Goal: Transaction & Acquisition: Obtain resource

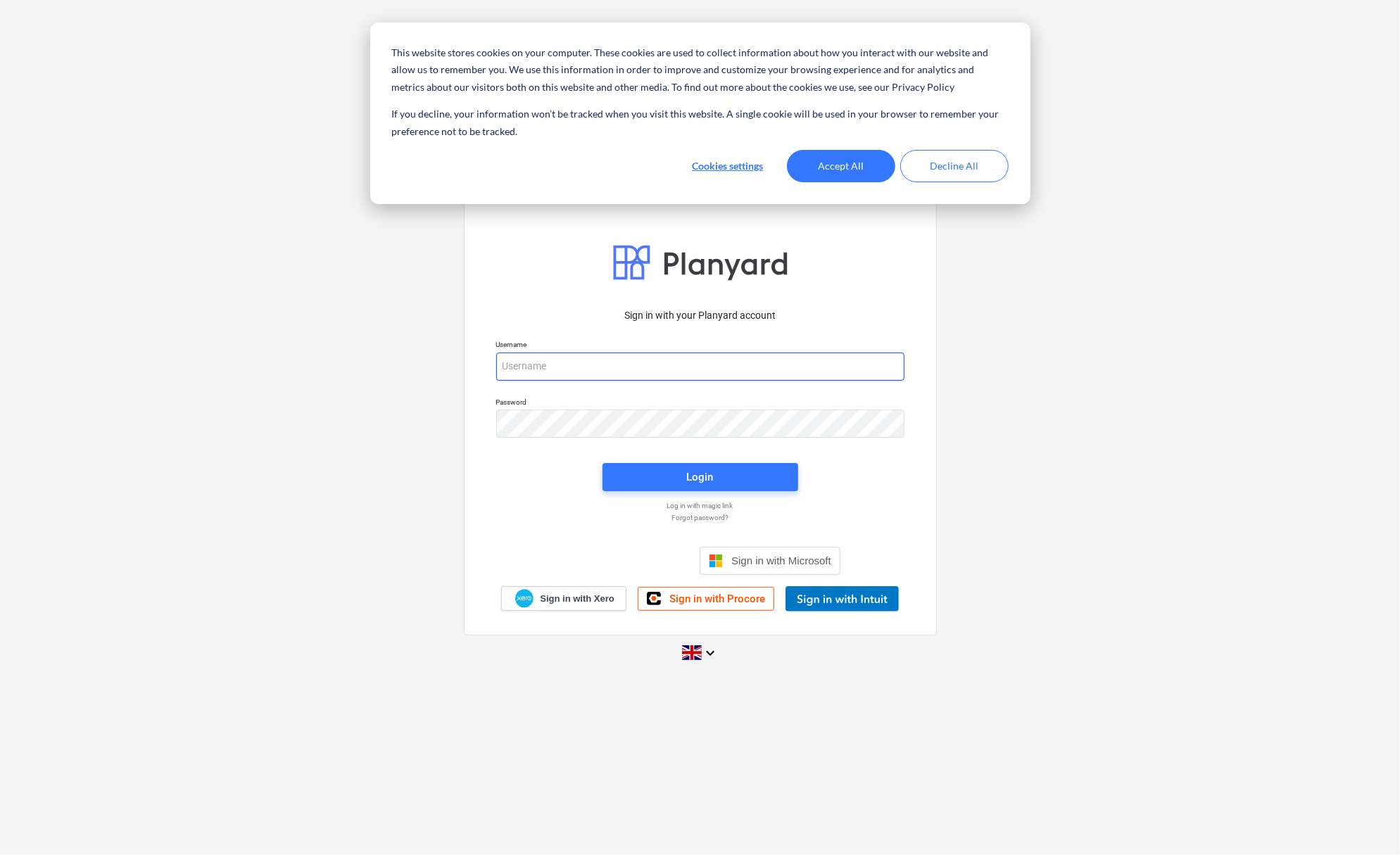
type input "[PERSON_NAME][EMAIL_ADDRESS][DOMAIN_NAME]"
drag, startPoint x: 827, startPoint y: 172, endPoint x: 783, endPoint y: 254, distance: 93.1
click at [828, 172] on button "Accept All" at bounding box center [841, 166] width 108 height 32
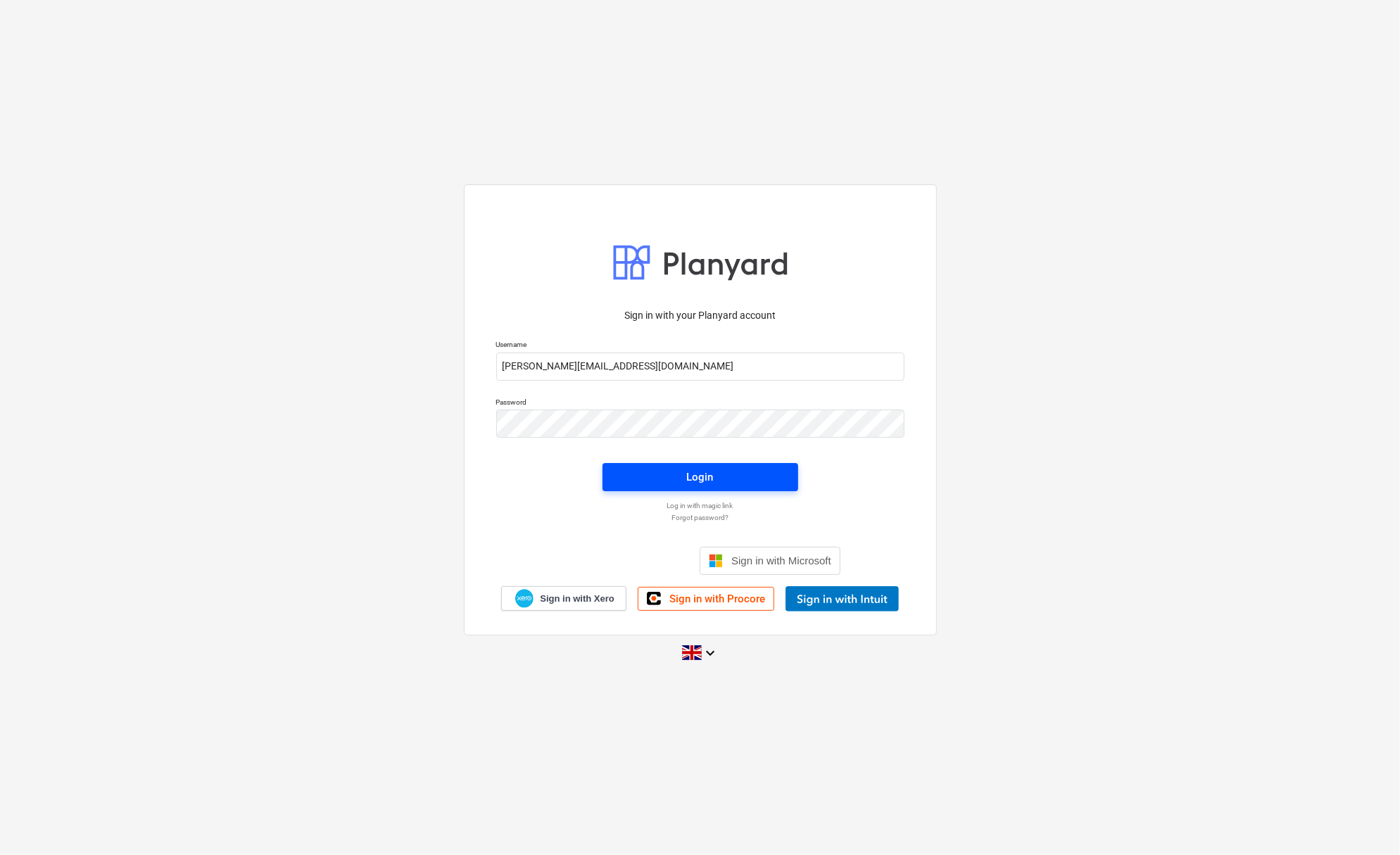
click at [696, 477] on div "Login" at bounding box center [700, 477] width 27 height 19
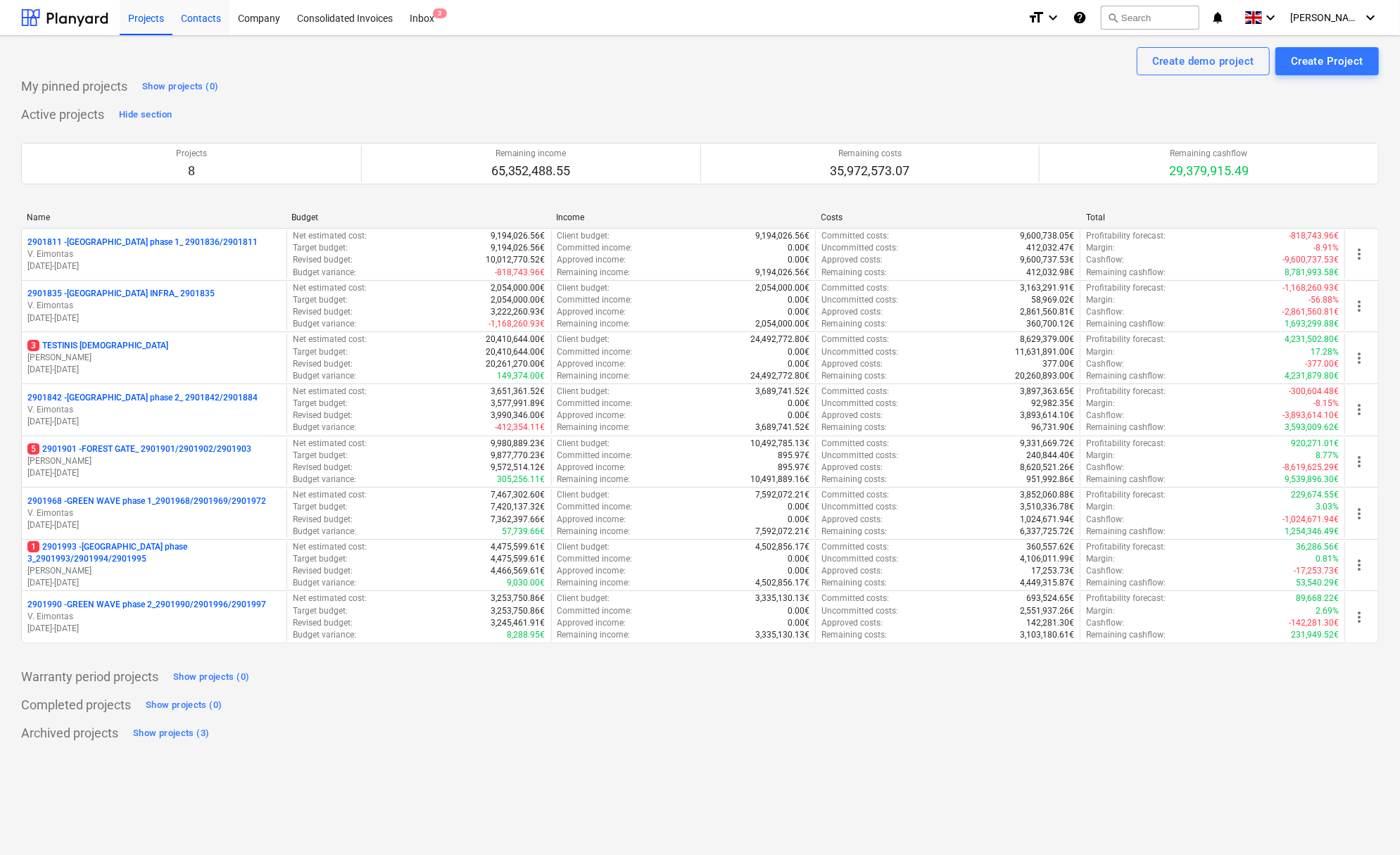
click at [209, 22] on div "Contacts" at bounding box center [201, 17] width 57 height 36
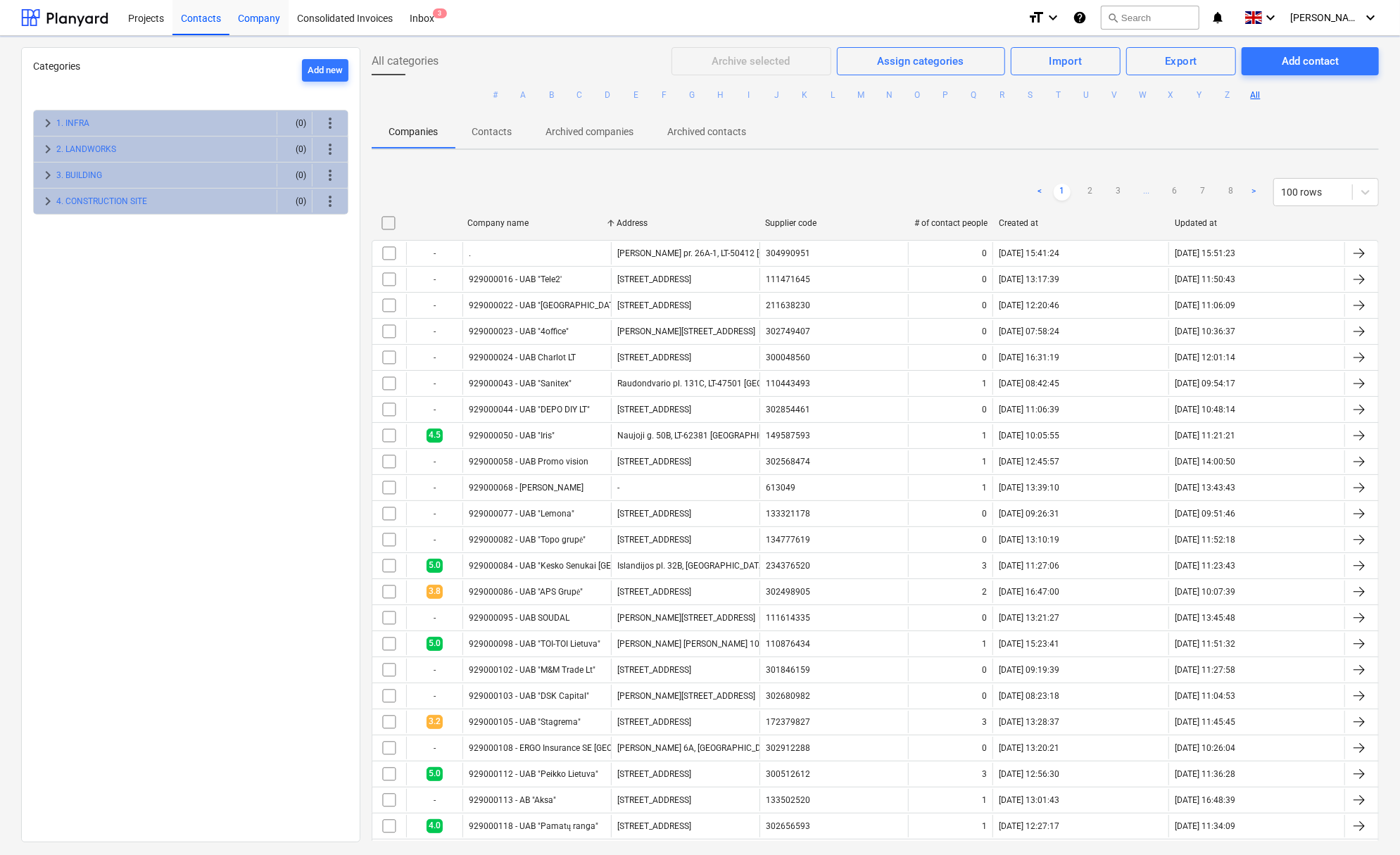
click at [252, 20] on div "Company" at bounding box center [259, 17] width 60 height 36
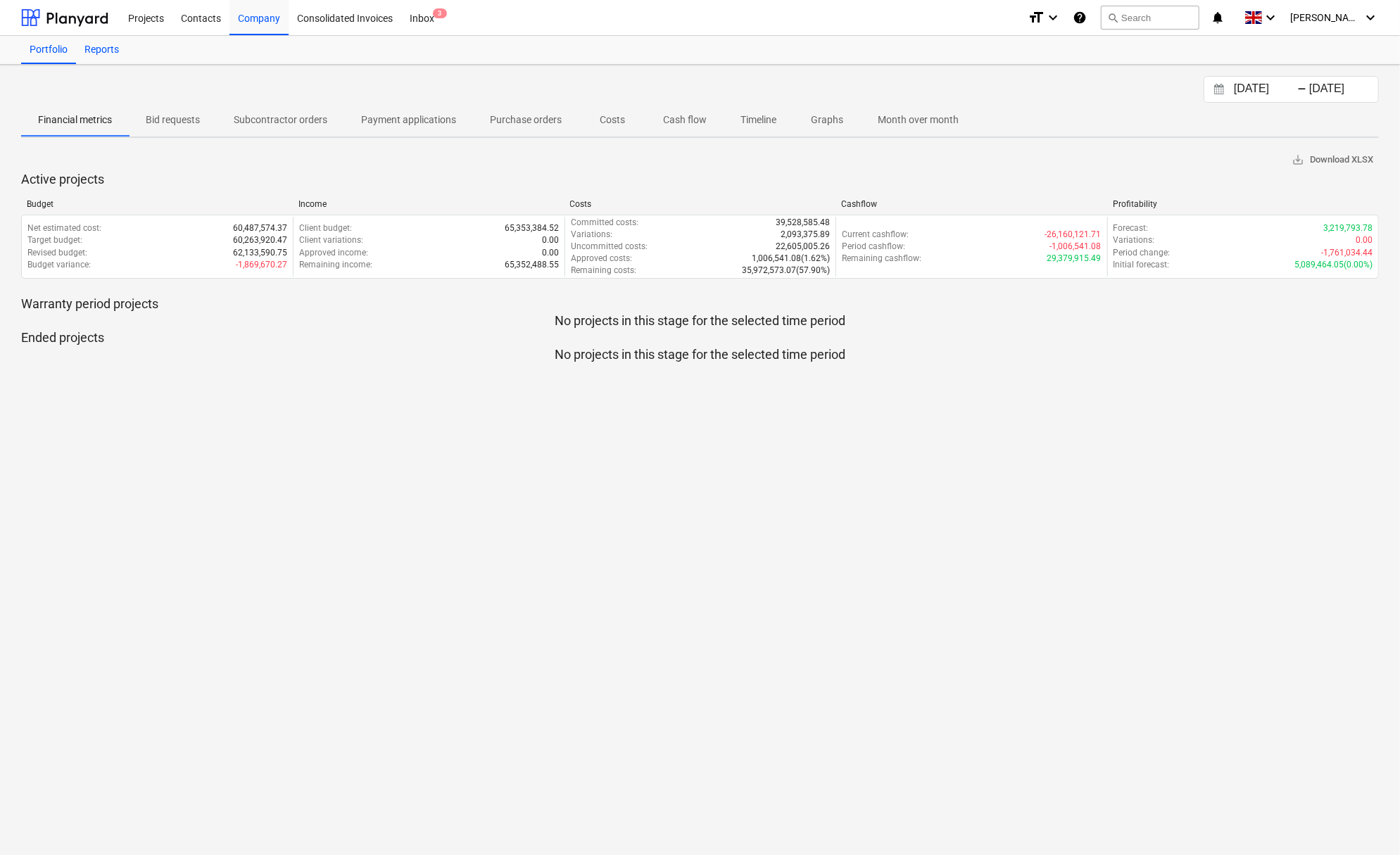
click at [107, 52] on div "Reports" at bounding box center [102, 50] width 52 height 28
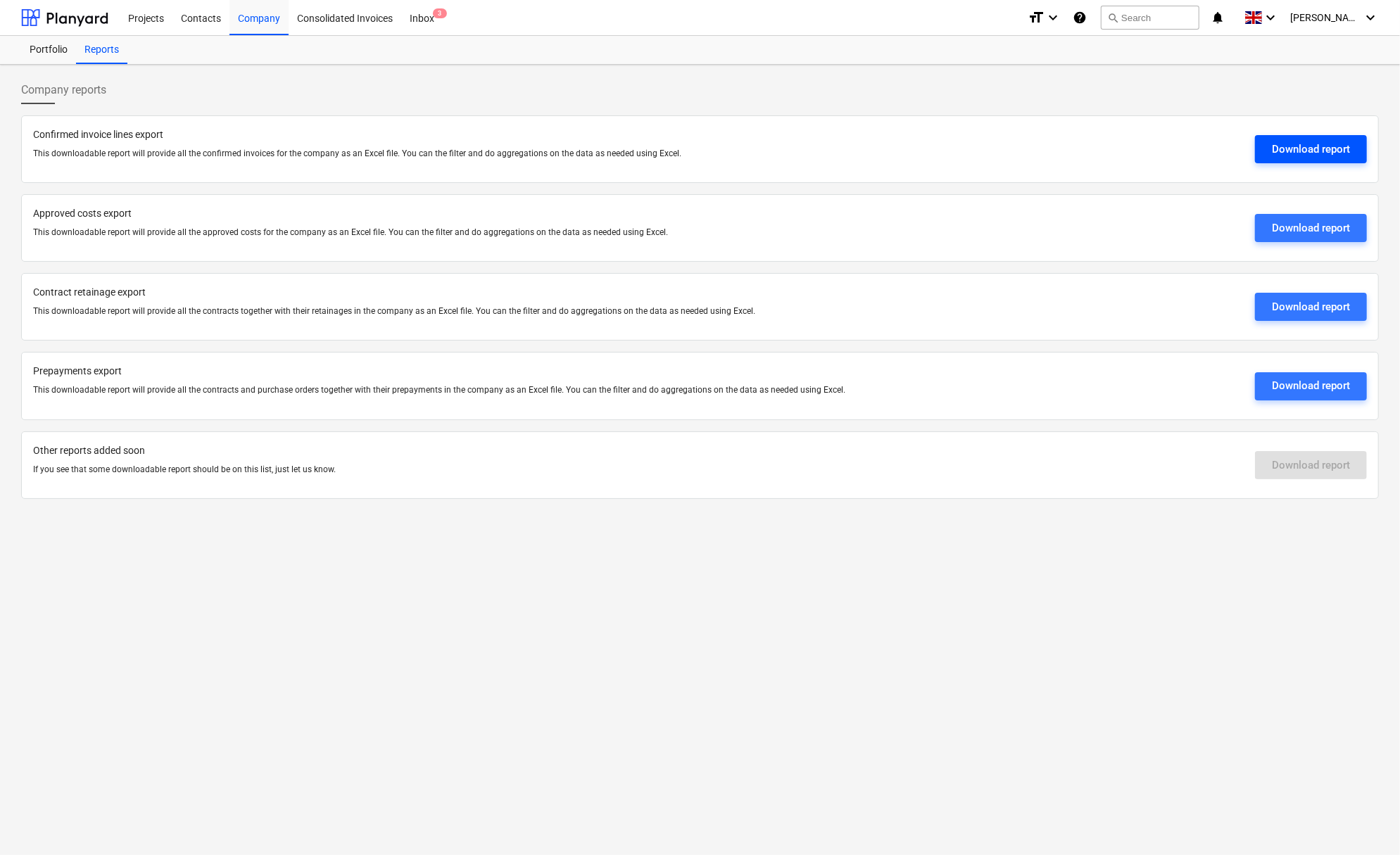
click at [1328, 146] on div "Download report" at bounding box center [1311, 149] width 78 height 19
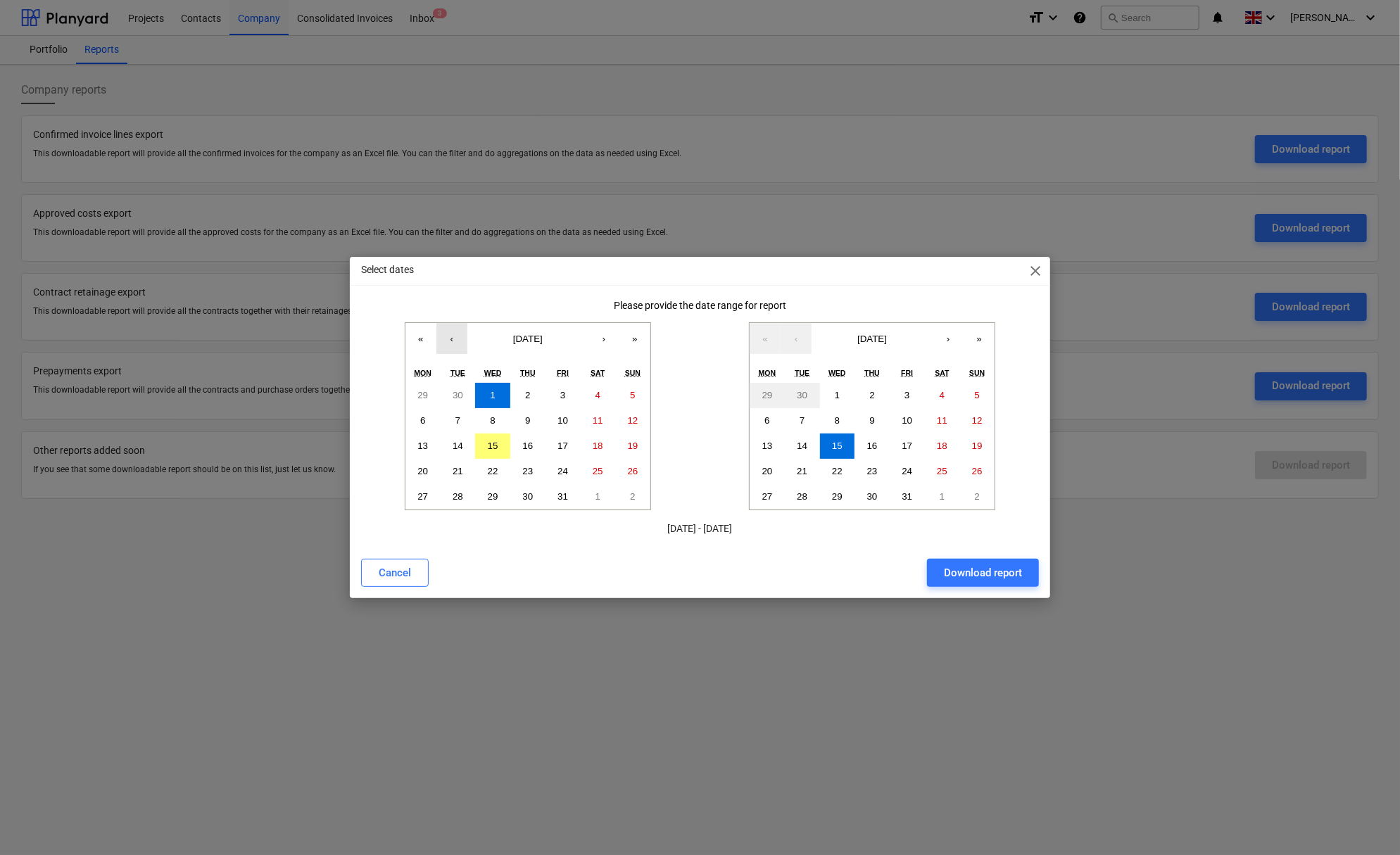
click at [444, 341] on button "‹" at bounding box center [452, 338] width 31 height 31
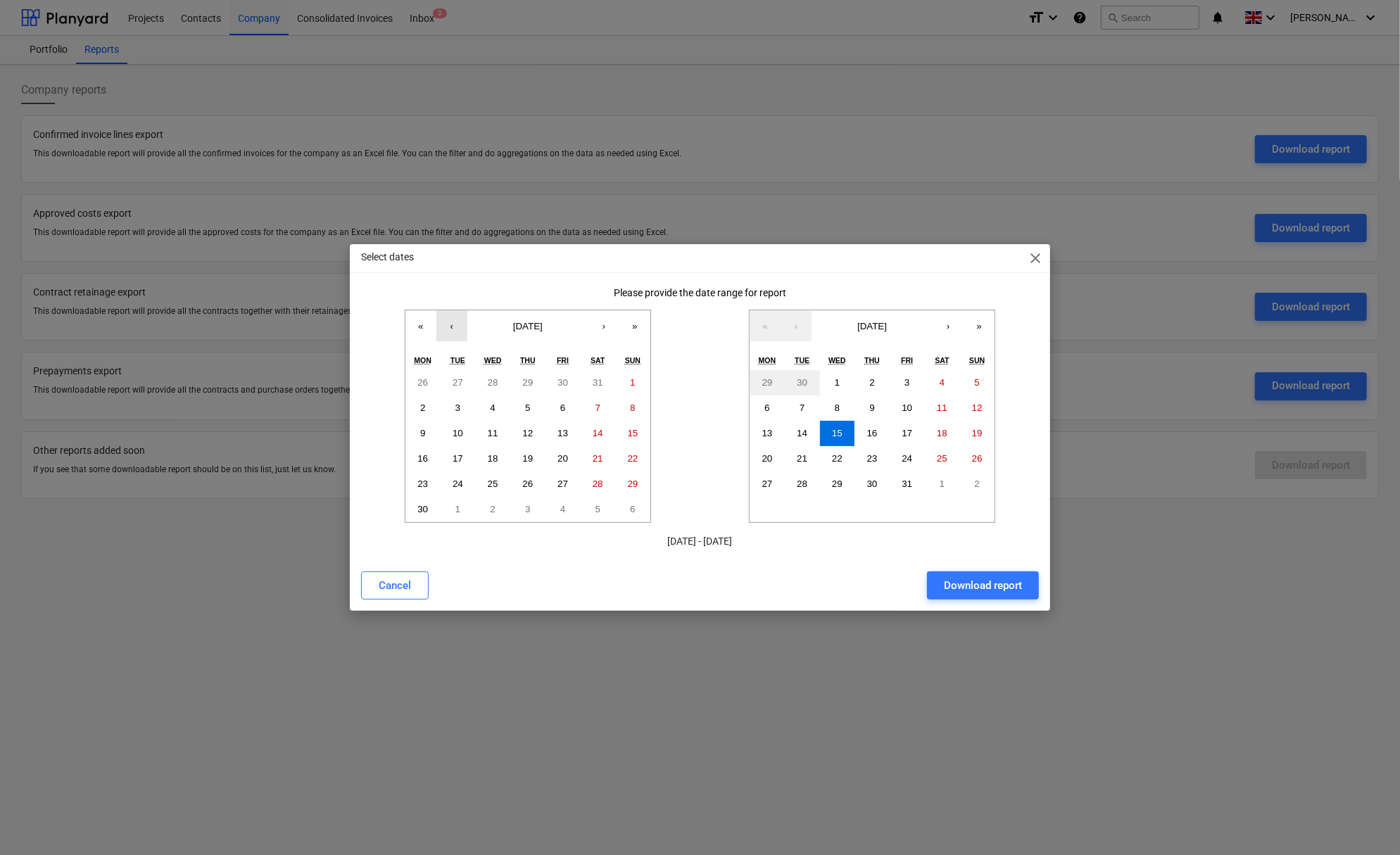
click at [444, 330] on button "‹" at bounding box center [452, 325] width 31 height 31
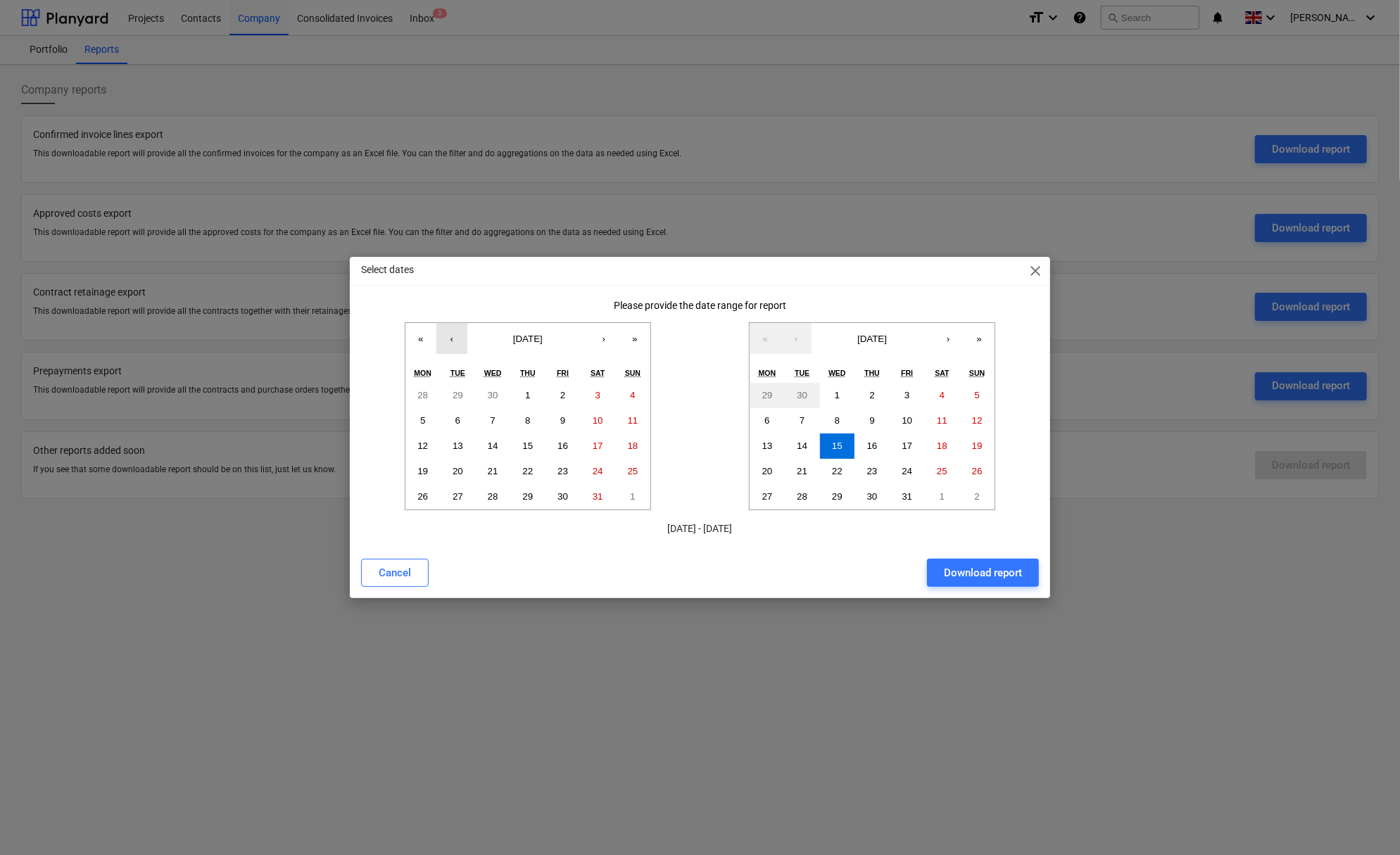
click at [444, 330] on button "‹" at bounding box center [452, 338] width 31 height 31
click at [444, 332] on button "‹" at bounding box center [452, 338] width 31 height 31
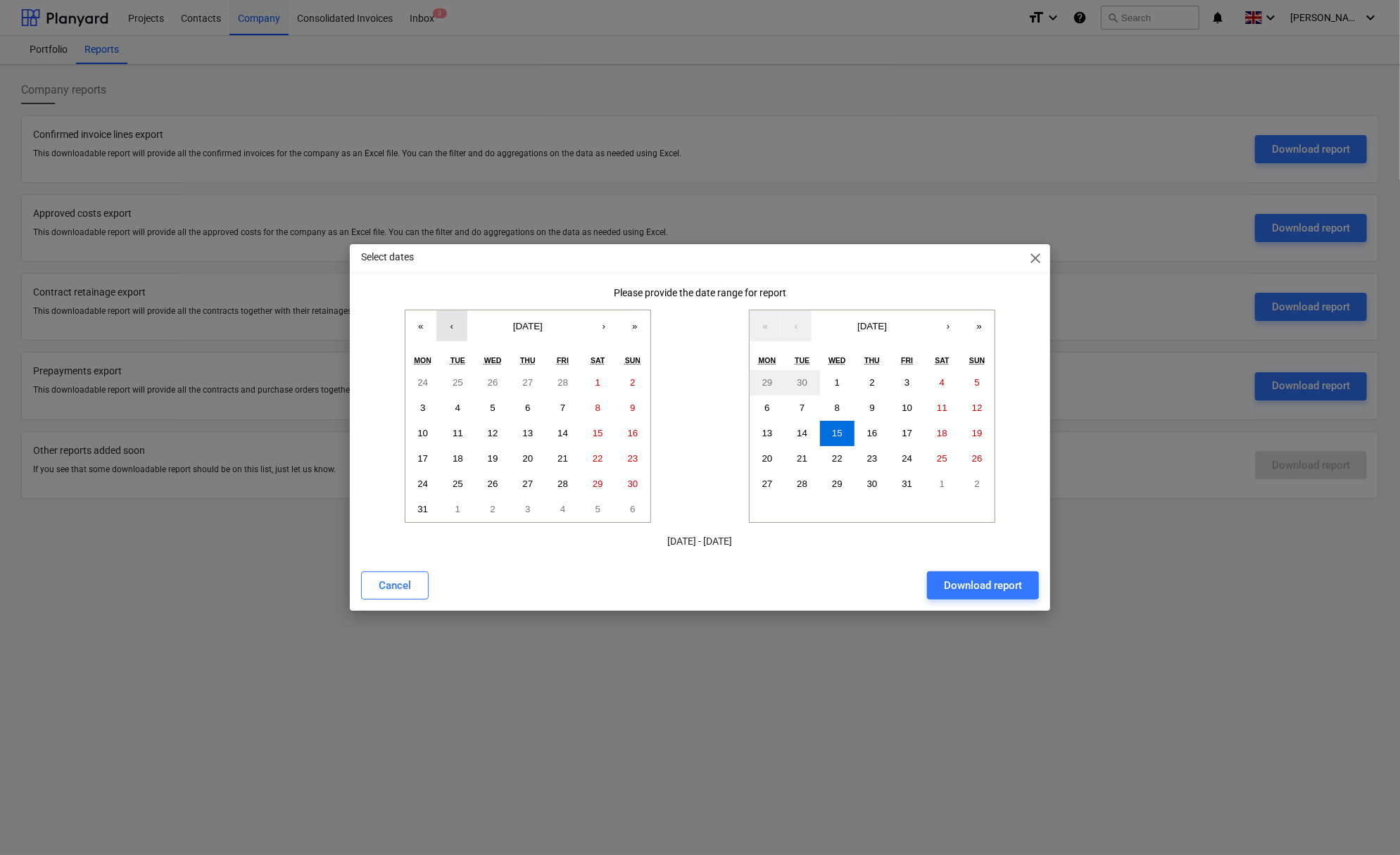
click at [444, 332] on button "‹" at bounding box center [452, 325] width 31 height 31
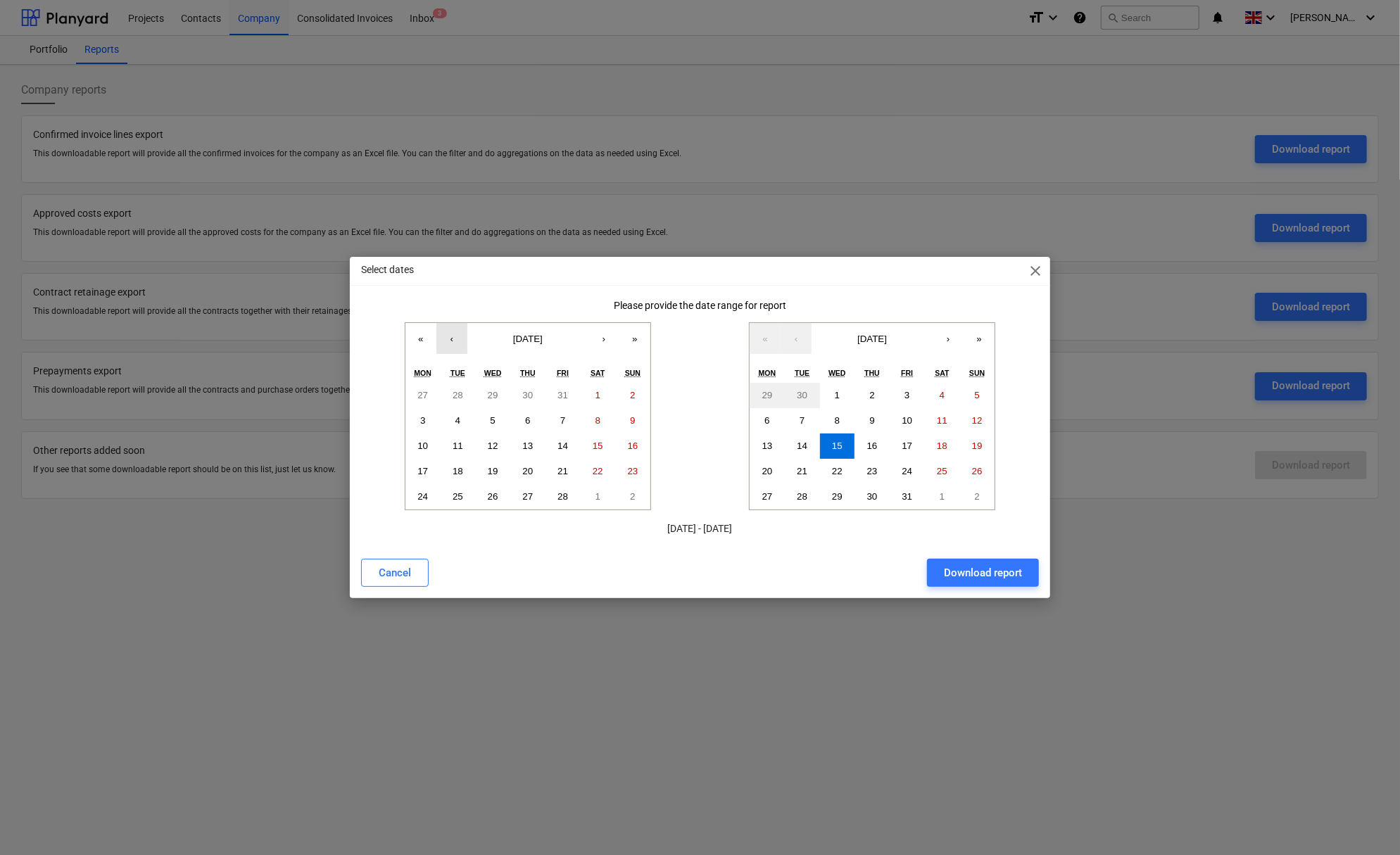
click at [444, 332] on button "‹" at bounding box center [452, 338] width 31 height 31
click at [492, 389] on button "1" at bounding box center [493, 396] width 36 height 26
click at [1009, 574] on div "Download report" at bounding box center [983, 572] width 78 height 19
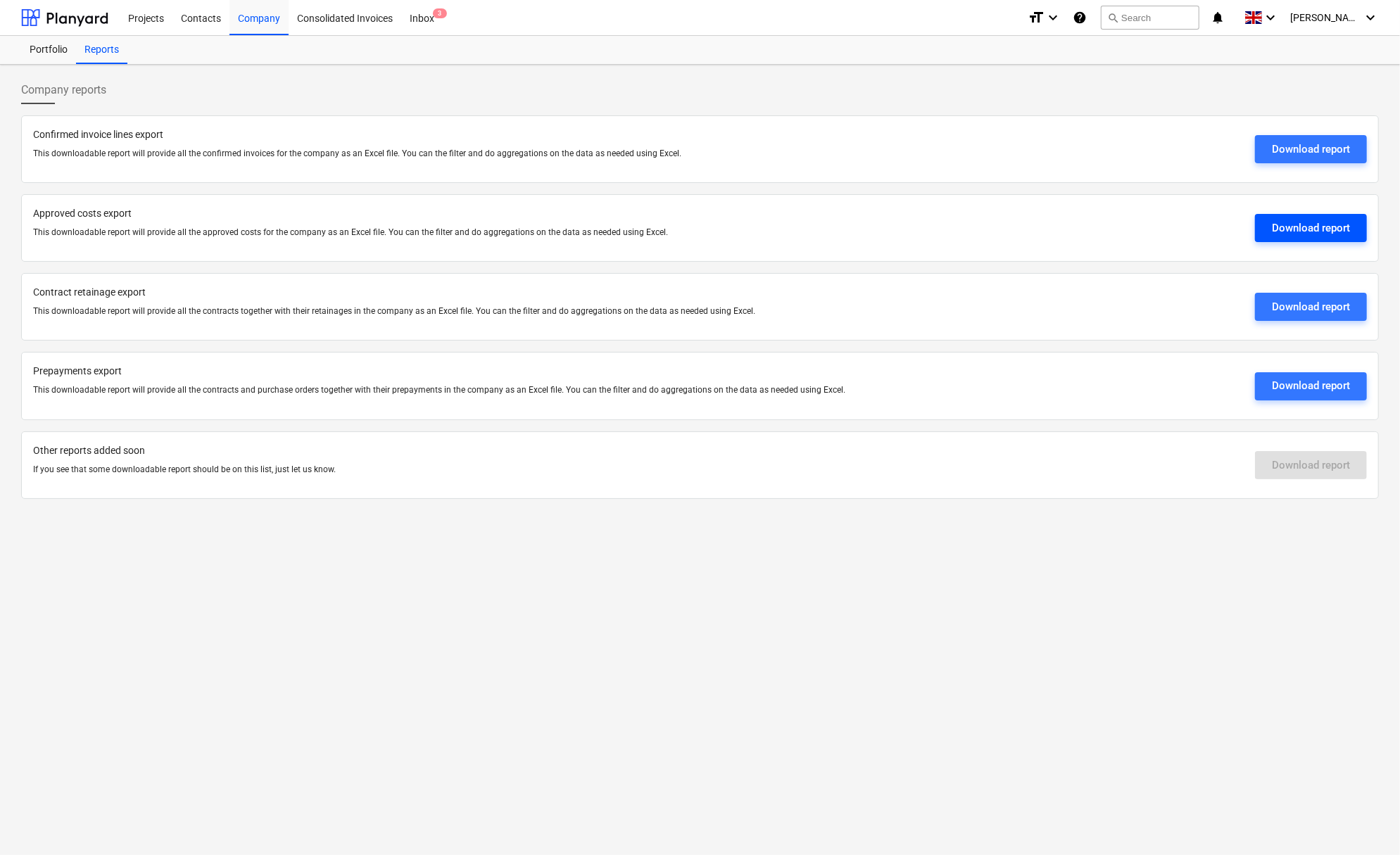
click at [1317, 225] on div "Download report" at bounding box center [1311, 228] width 78 height 19
click at [1300, 309] on div "Download report" at bounding box center [1311, 307] width 78 height 19
click at [1276, 313] on div "Download report" at bounding box center [1311, 307] width 78 height 19
